Goal: Task Accomplishment & Management: Use online tool/utility

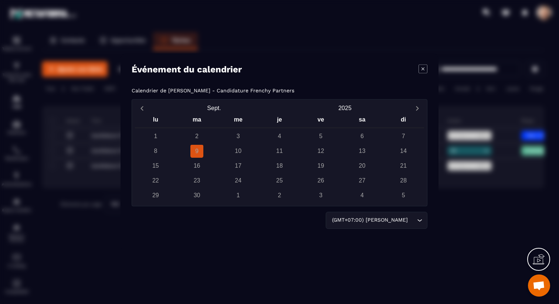
click at [422, 66] on icon "Modal window" at bounding box center [423, 68] width 9 height 9
